Goal: Transaction & Acquisition: Purchase product/service

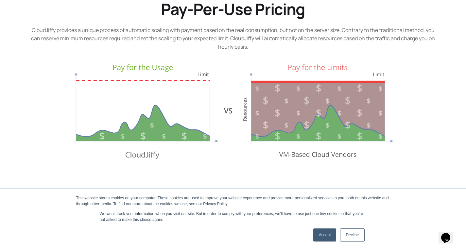
click at [319, 240] on link "Accept" at bounding box center [324, 235] width 23 height 13
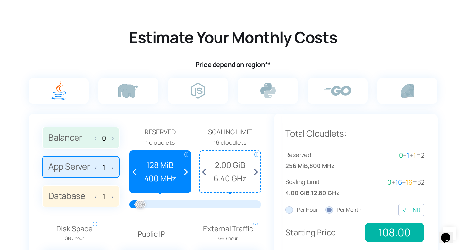
scroll to position [388, 0]
click at [135, 97] on label at bounding box center [128, 91] width 60 height 26
click at [0, 0] on input "radio" at bounding box center [0, 0] width 0 height 0
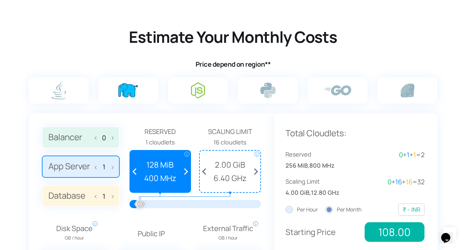
click at [205, 91] on label at bounding box center [198, 91] width 60 height 26
click at [0, 0] on input "radio" at bounding box center [0, 0] width 0 height 0
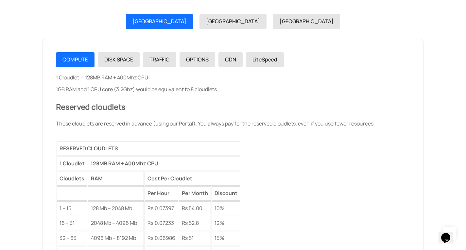
scroll to position [780, 0]
drag, startPoint x: 192, startPoint y: 210, endPoint x: 214, endPoint y: 211, distance: 21.9
click at [214, 211] on tr "1 – 15 128 Mb – 2048 Mb Rs. 0.07397 Rs 54.00 10%" at bounding box center [149, 208] width 184 height 14
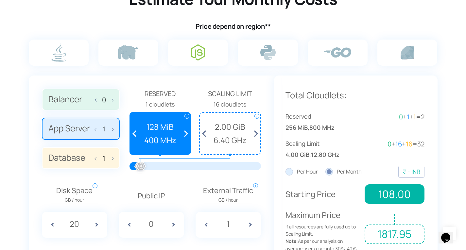
scroll to position [410, 0]
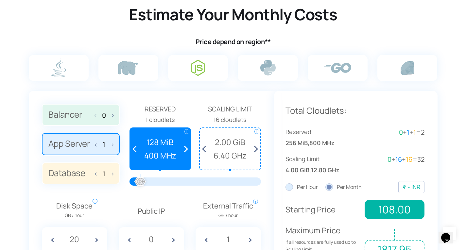
click at [113, 147] on span at bounding box center [111, 144] width 5 height 14
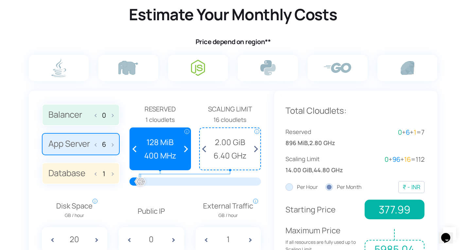
click at [113, 147] on span at bounding box center [111, 144] width 5 height 14
type input "10"
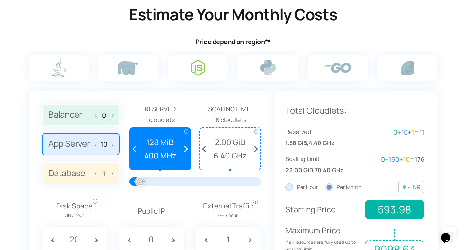
click at [113, 175] on label "Database 1" at bounding box center [81, 174] width 78 height 22
click at [0, 0] on input "Database 1" at bounding box center [0, 0] width 0 height 0
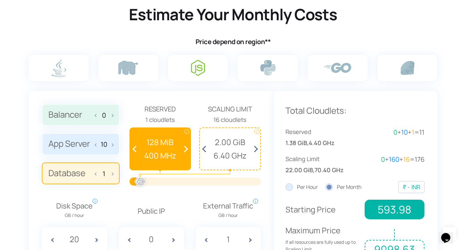
click at [113, 175] on label "Database 1" at bounding box center [81, 174] width 78 height 22
click at [0, 0] on input "Database 1" at bounding box center [0, 0] width 0 height 0
click at [113, 175] on label "Database 1" at bounding box center [81, 174] width 78 height 22
click at [0, 0] on input "Database 1" at bounding box center [0, 0] width 0 height 0
click at [112, 174] on span at bounding box center [111, 173] width 5 height 14
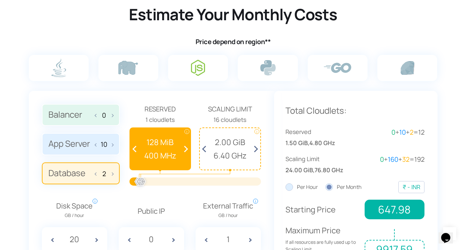
click at [112, 174] on span at bounding box center [111, 173] width 5 height 14
click at [183, 147] on span at bounding box center [184, 149] width 12 height 42
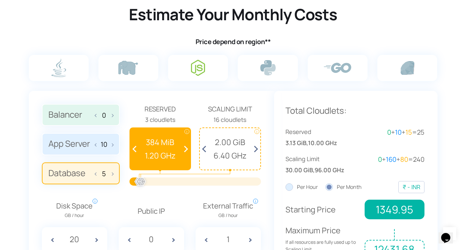
click at [183, 147] on span at bounding box center [184, 149] width 12 height 42
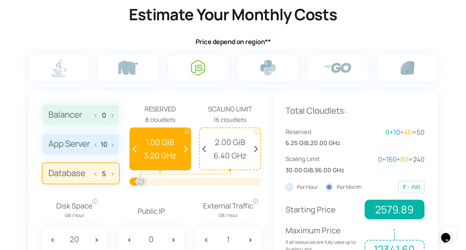
click at [183, 147] on span at bounding box center [184, 149] width 12 height 42
click at [189, 150] on span at bounding box center [184, 149] width 12 height 42
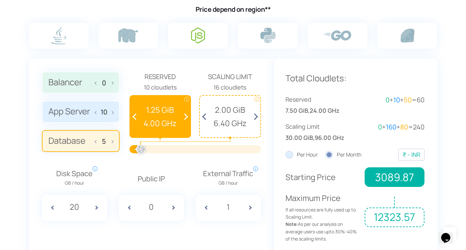
scroll to position [443, 0]
click at [186, 116] on span at bounding box center [184, 116] width 12 height 42
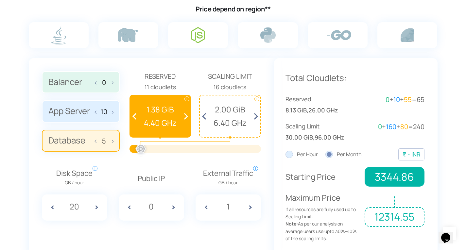
click at [186, 117] on span at bounding box center [184, 116] width 12 height 42
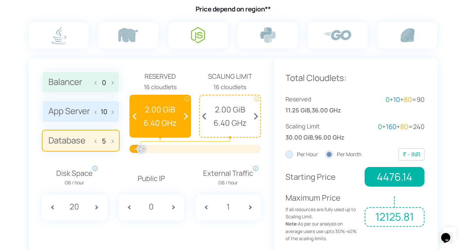
click at [186, 117] on span at bounding box center [184, 116] width 12 height 42
click at [131, 117] on span at bounding box center [136, 116] width 12 height 42
click at [132, 116] on span at bounding box center [136, 116] width 12 height 42
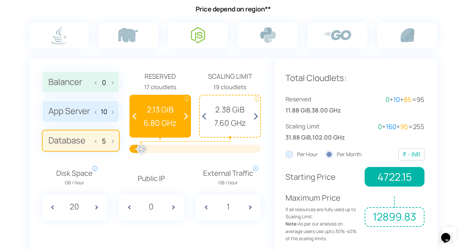
click at [111, 143] on span at bounding box center [111, 141] width 5 height 14
click at [111, 142] on span at bounding box center [111, 141] width 5 height 14
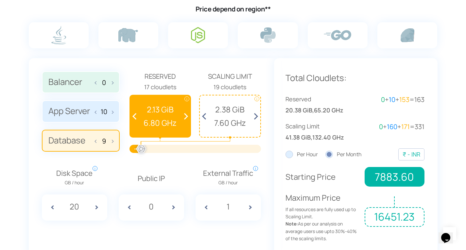
type input "10"
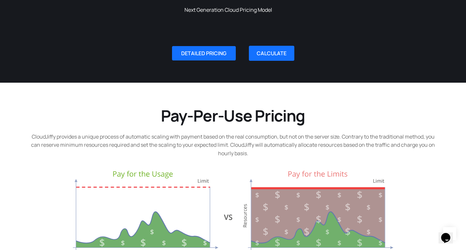
scroll to position [18, 0]
